Goal: Check status: Check status

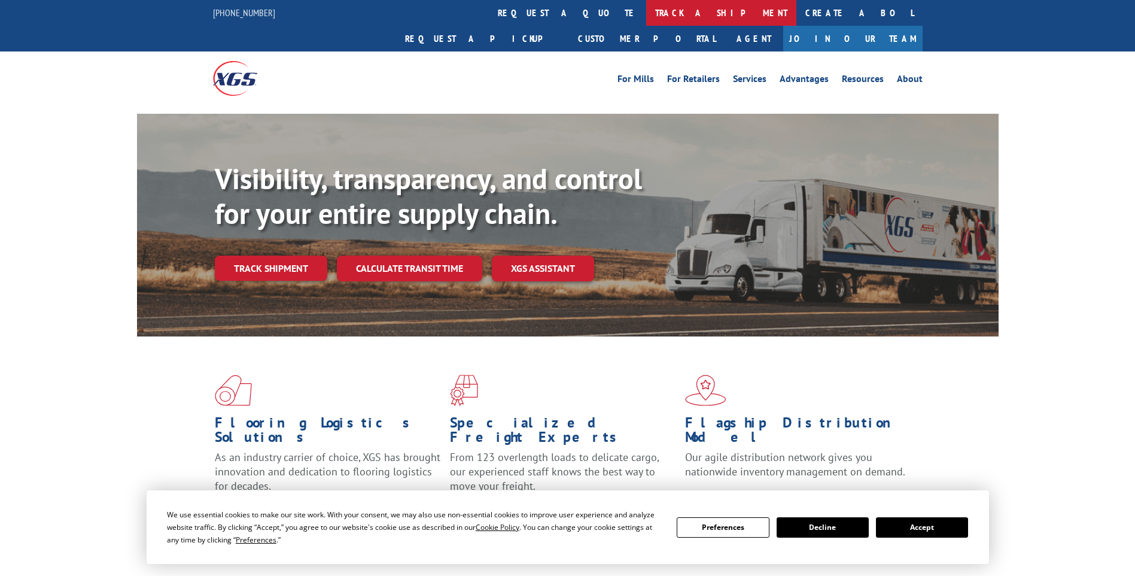
click at [646, 13] on link "track a shipment" at bounding box center [721, 13] width 150 height 26
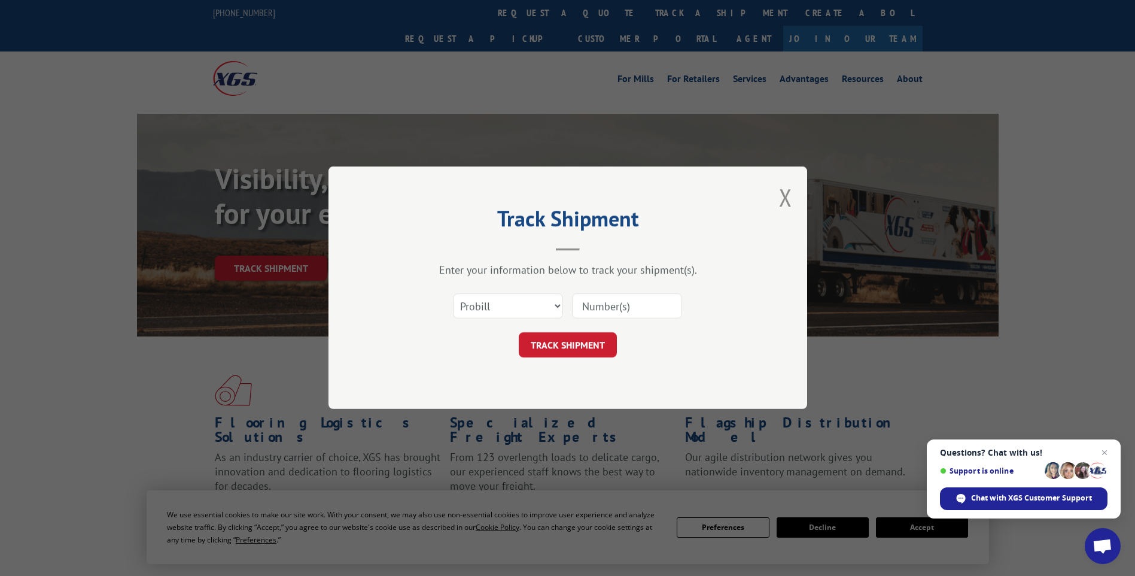
click at [622, 305] on input at bounding box center [627, 306] width 110 height 25
paste input "17402240"
type input "17402240"
click at [579, 346] on button "TRACK SHIPMENT" at bounding box center [568, 345] width 98 height 25
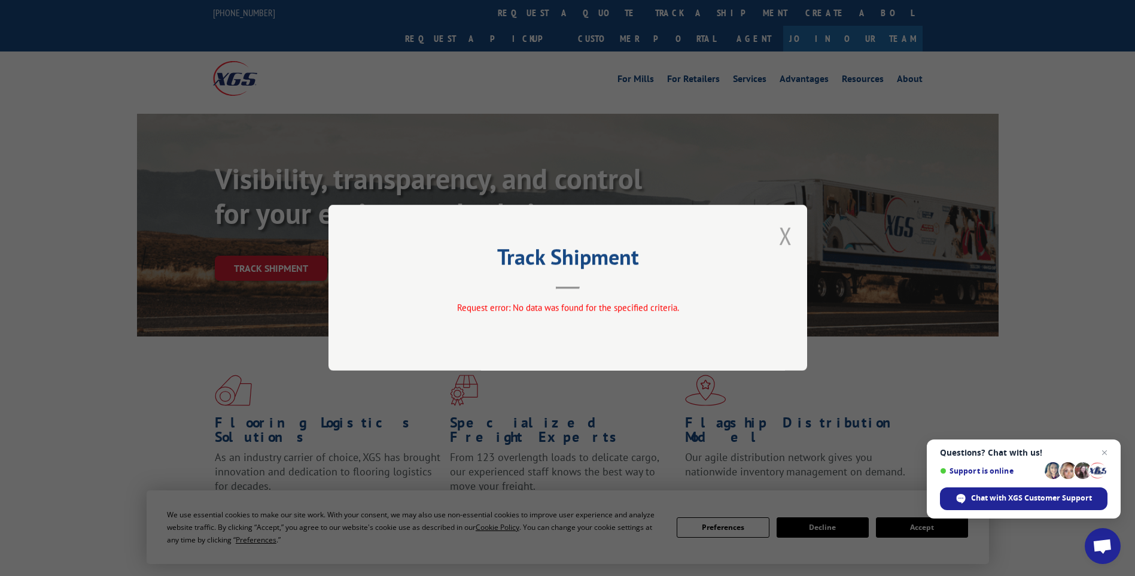
click at [784, 233] on button "Close modal" at bounding box center [785, 236] width 13 height 32
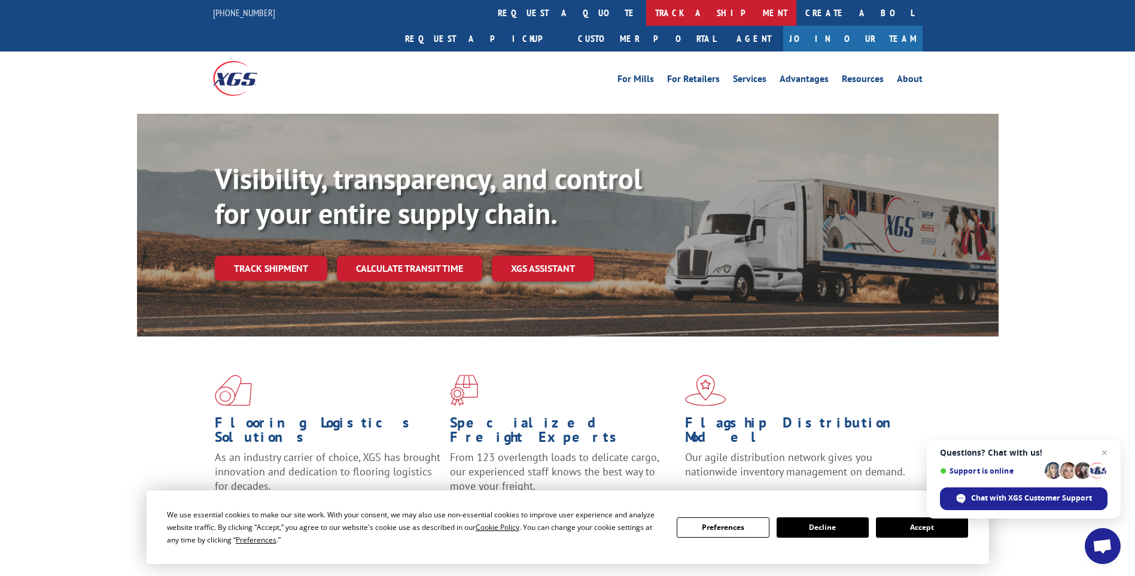
click at [646, 16] on link "track a shipment" at bounding box center [721, 13] width 150 height 26
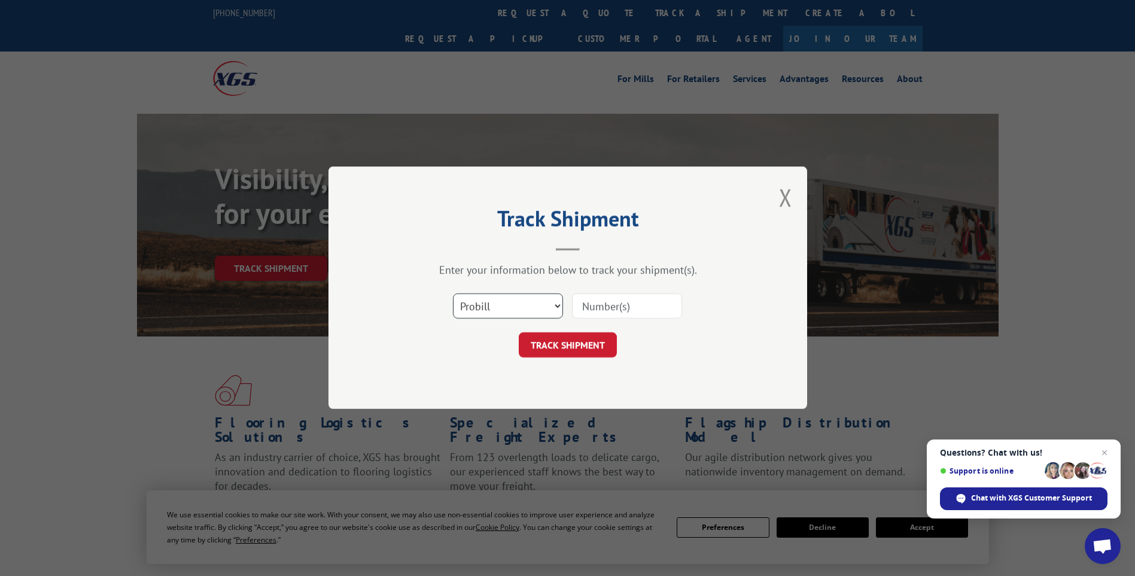
click at [552, 302] on select "Select category... Probill BOL PO" at bounding box center [508, 306] width 110 height 25
select select "bol"
click at [453, 294] on select "Select category... Probill BOL PO" at bounding box center [508, 306] width 110 height 25
click at [649, 302] on input at bounding box center [627, 306] width 110 height 25
type input "134804349"
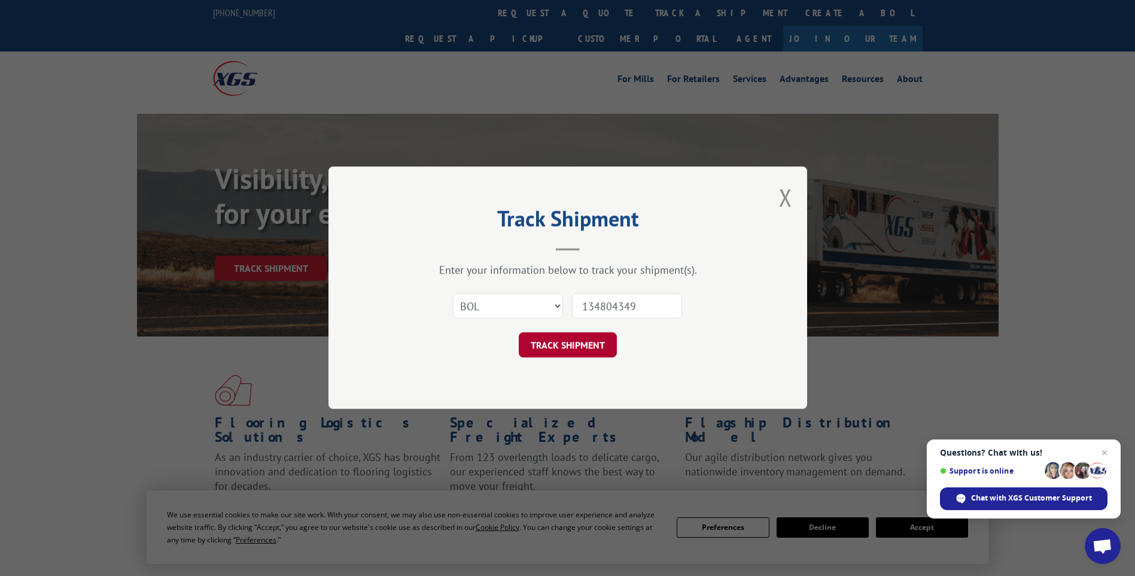
click at [597, 337] on button "TRACK SHIPMENT" at bounding box center [568, 345] width 98 height 25
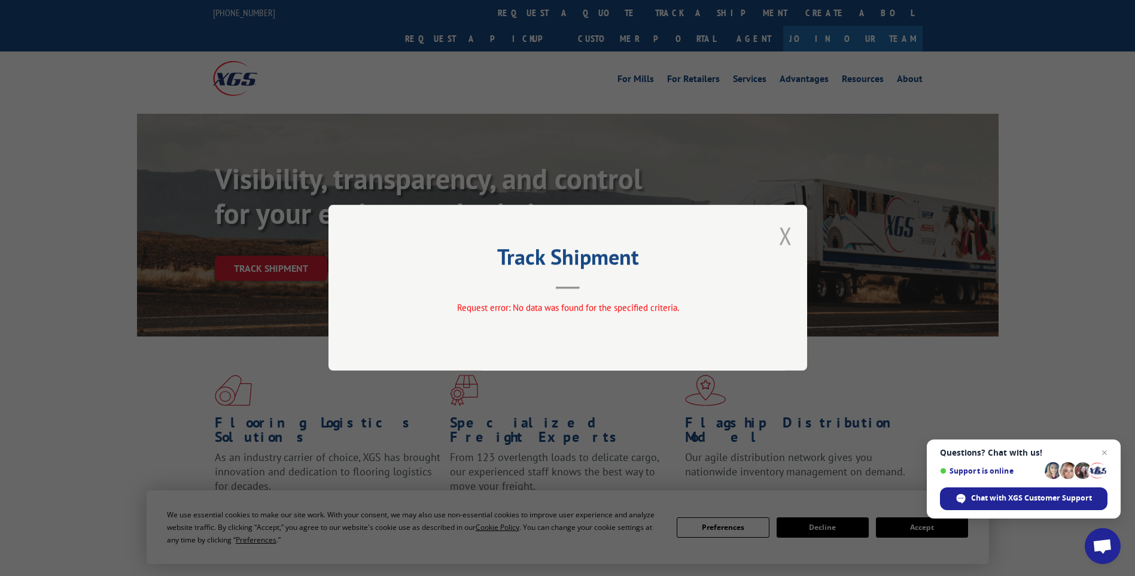
click at [787, 236] on button "Close modal" at bounding box center [785, 236] width 13 height 32
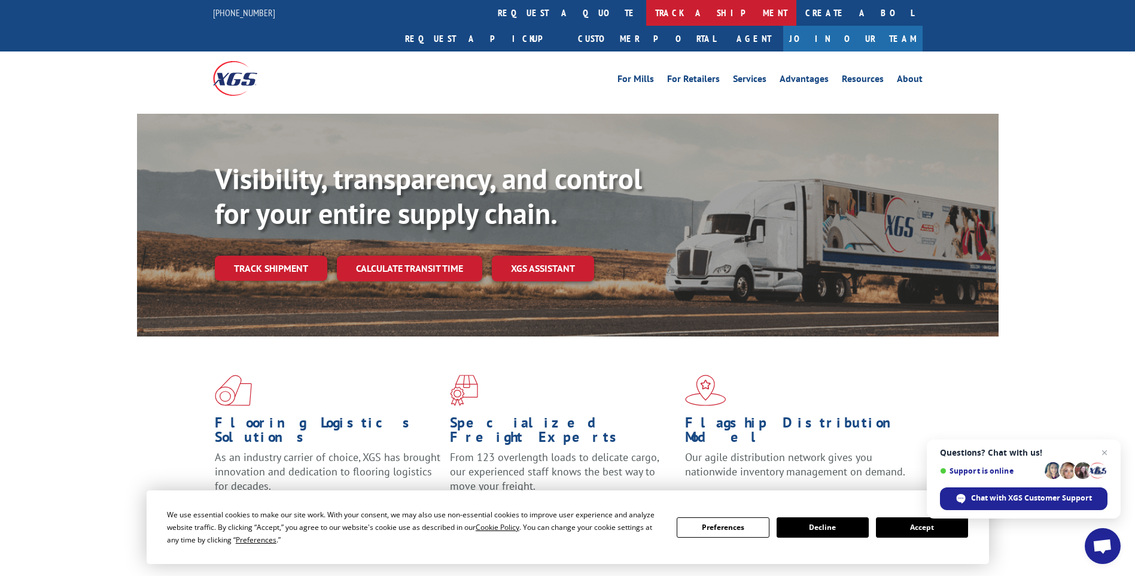
click at [646, 17] on link "track a shipment" at bounding box center [721, 13] width 150 height 26
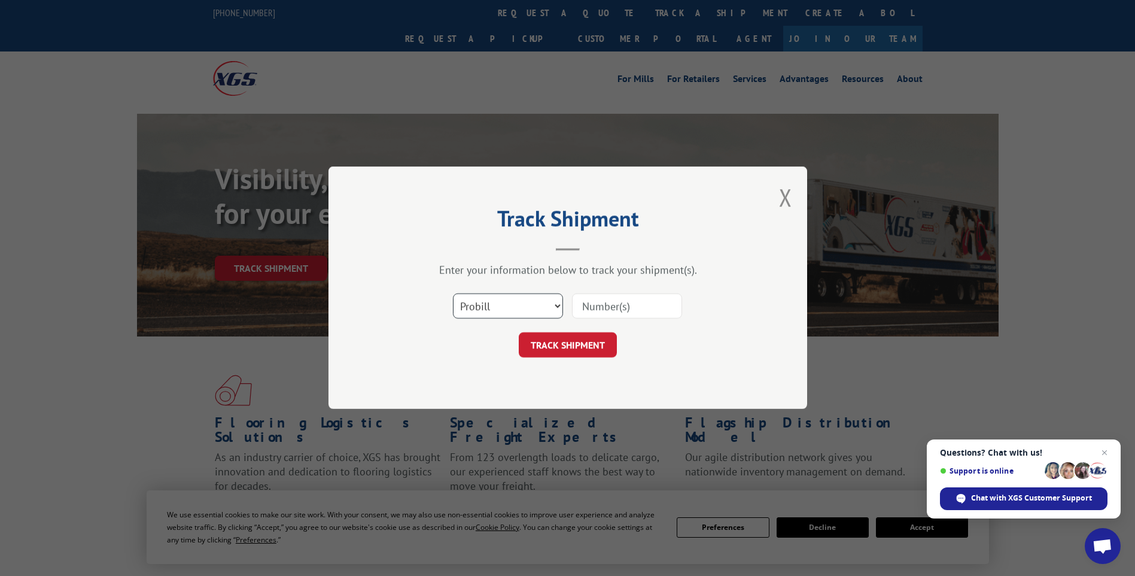
click at [528, 314] on select "Select category... Probill BOL PO" at bounding box center [508, 306] width 110 height 25
select select "bol"
click at [453, 294] on select "Select category... Probill BOL PO" at bounding box center [508, 306] width 110 height 25
click at [633, 311] on input at bounding box center [627, 306] width 110 height 25
click at [611, 308] on input at bounding box center [627, 306] width 110 height 25
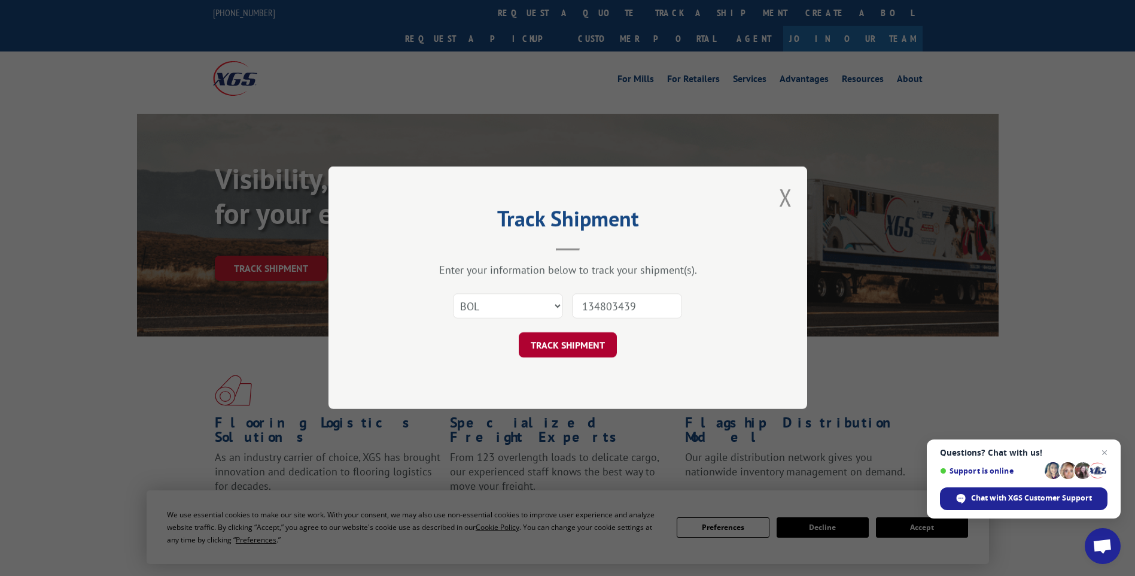
type input "134803439"
click at [559, 353] on button "TRACK SHIPMENT" at bounding box center [568, 345] width 98 height 25
